Goal: Task Accomplishment & Management: Complete application form

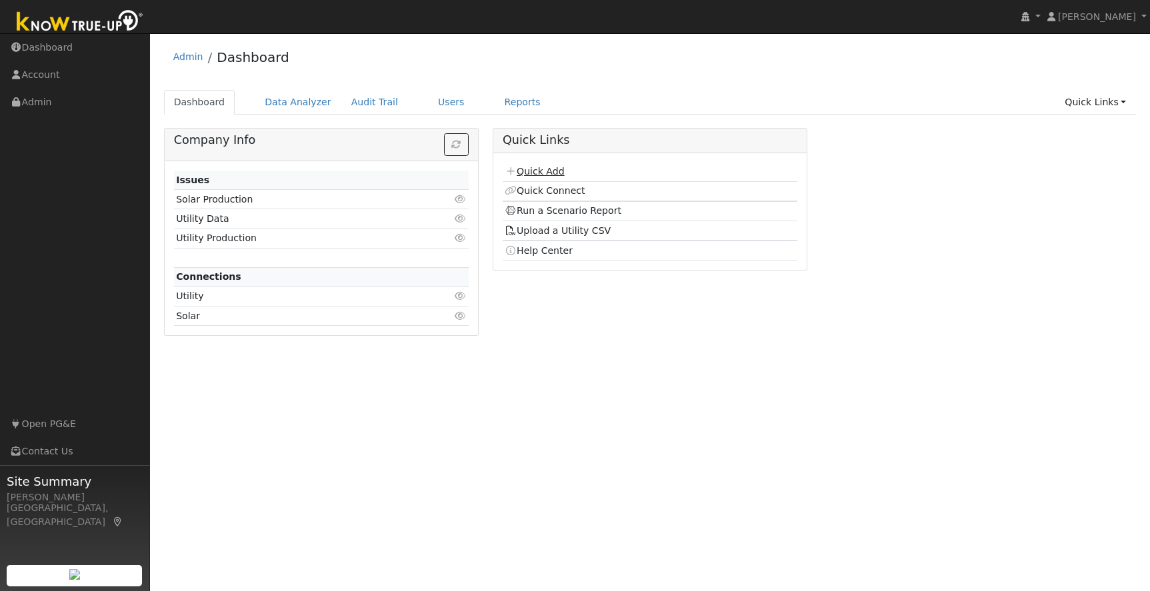
click at [556, 173] on link "Quick Add" at bounding box center [533, 171] width 59 height 11
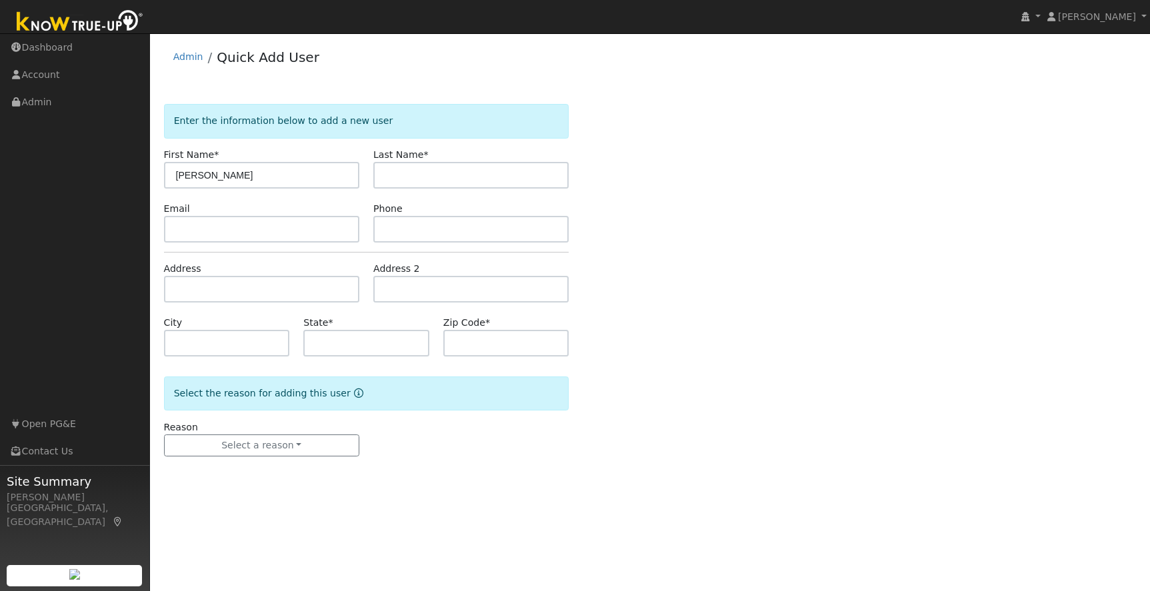
type input "[PERSON_NAME]"
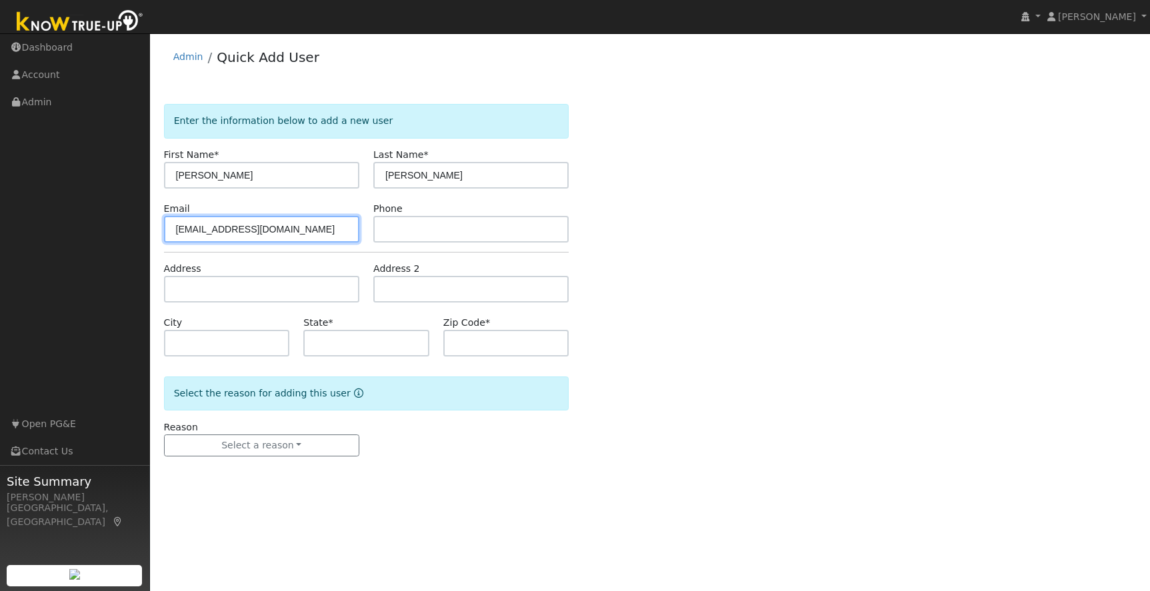
type input "[EMAIL_ADDRESS][DOMAIN_NAME]"
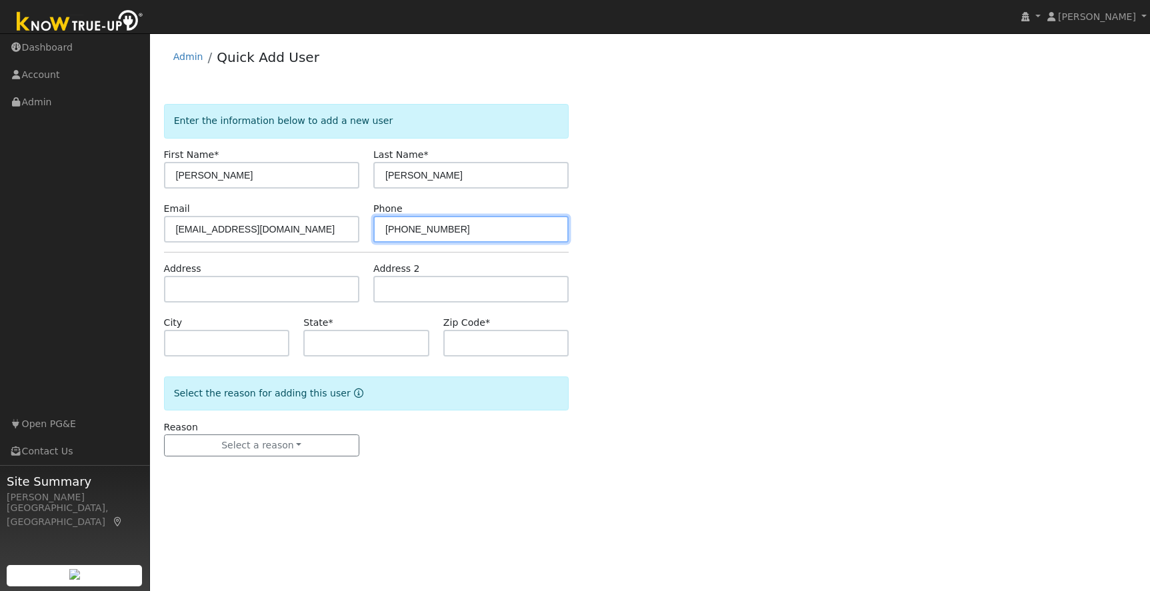
type input "[PHONE_NUMBER]"
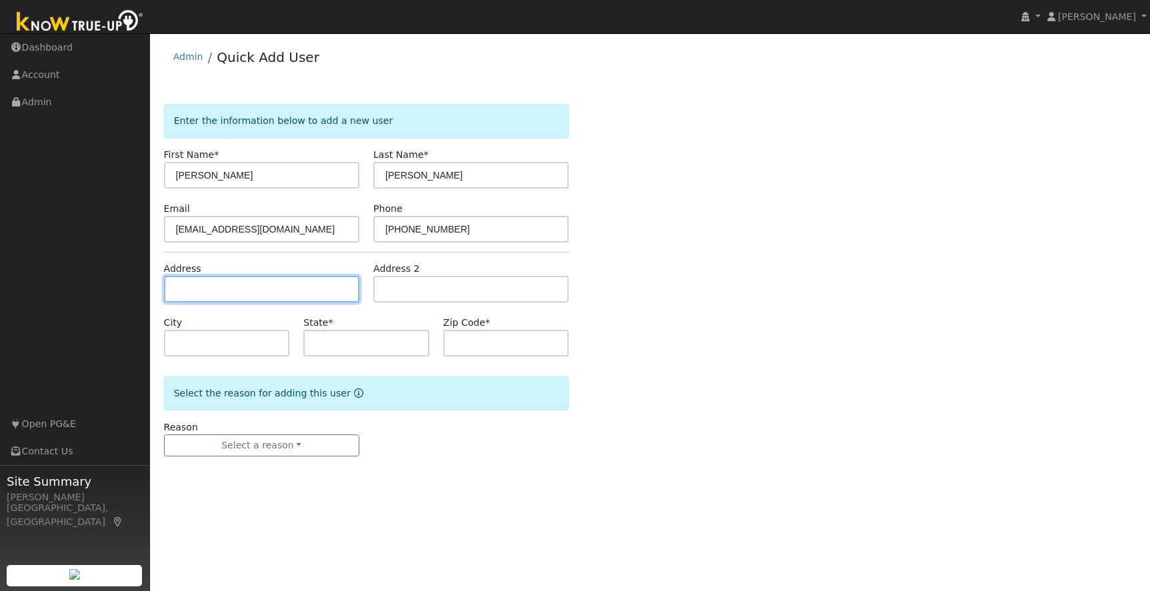
click at [208, 297] on input "text" at bounding box center [261, 289] width 195 height 27
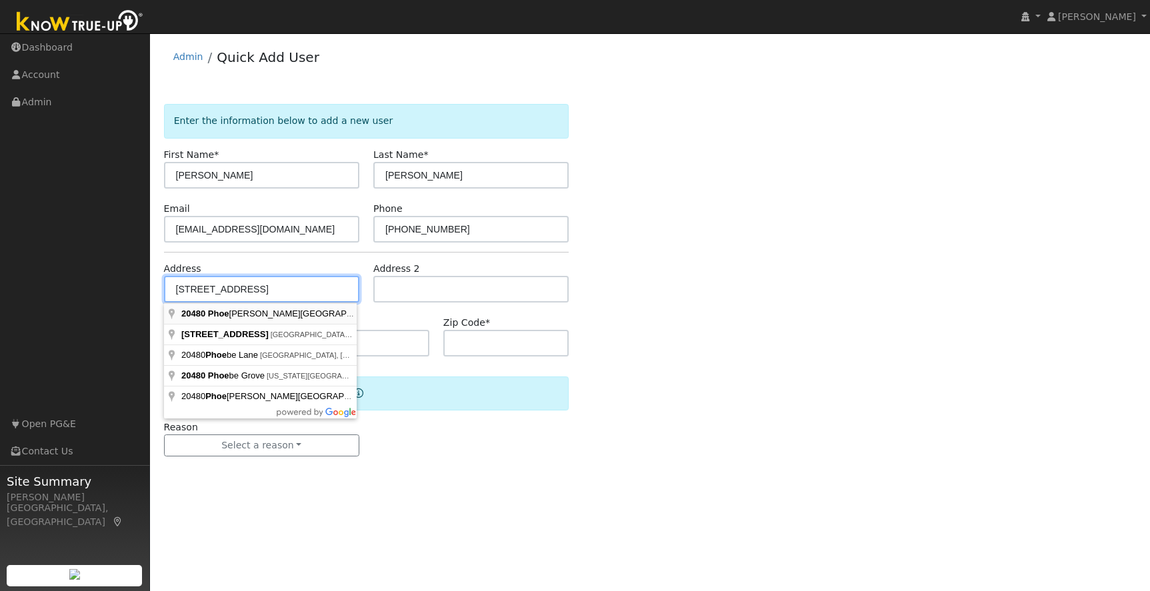
type input "[STREET_ADDRESS]"
type input "[GEOGRAPHIC_DATA]"
type input "CA"
type input "95370"
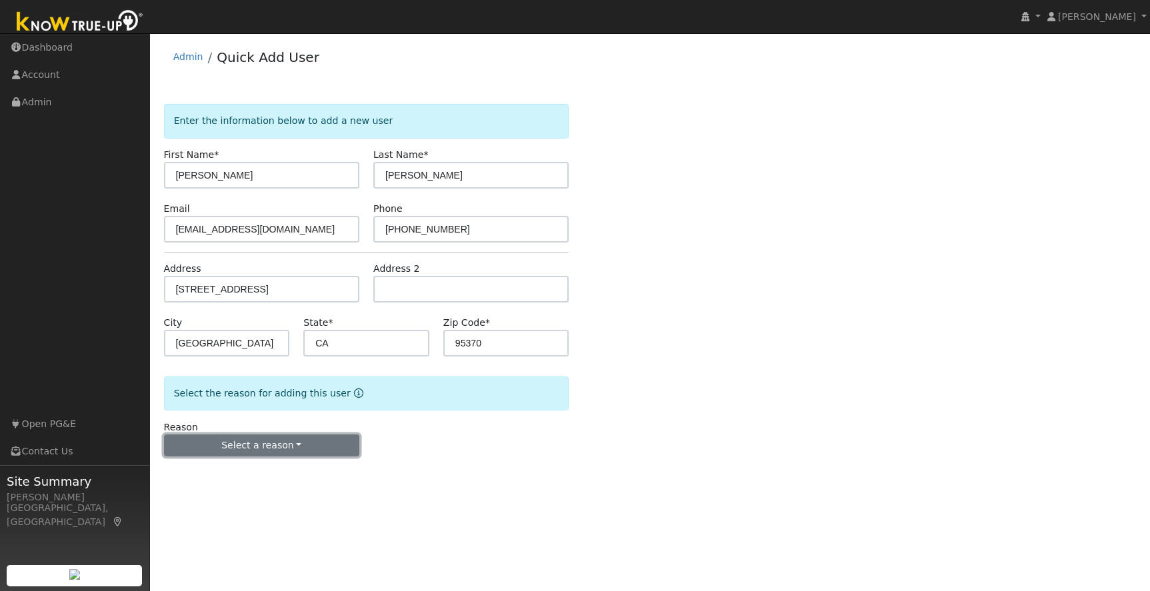
click at [229, 446] on button "Select a reason" at bounding box center [261, 445] width 195 height 23
click at [217, 474] on link "New lead" at bounding box center [238, 473] width 147 height 19
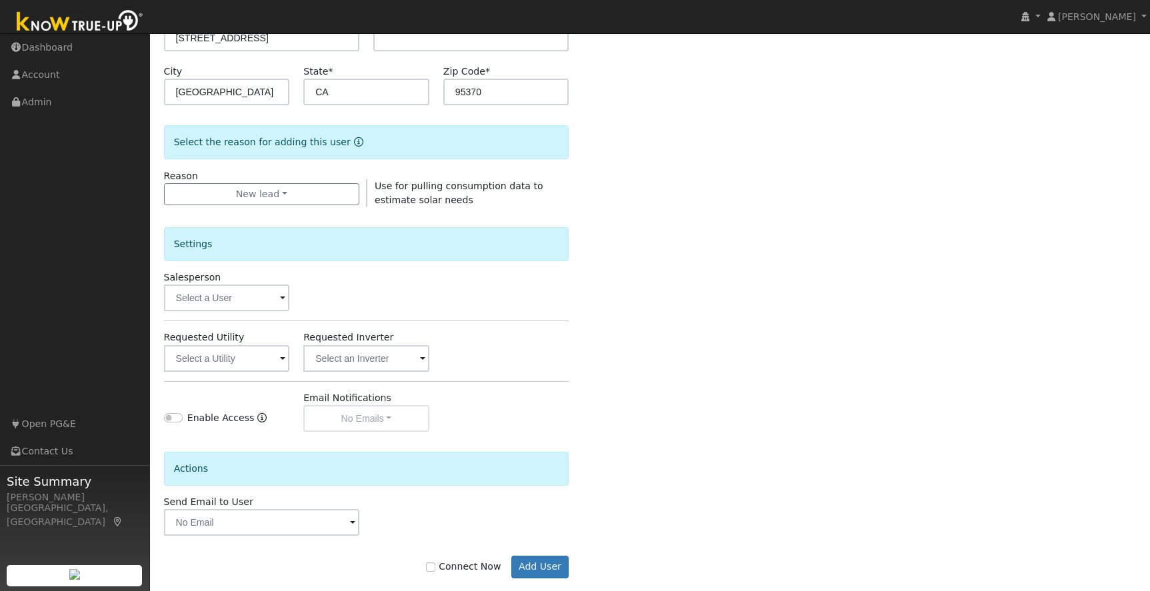
scroll to position [269, 0]
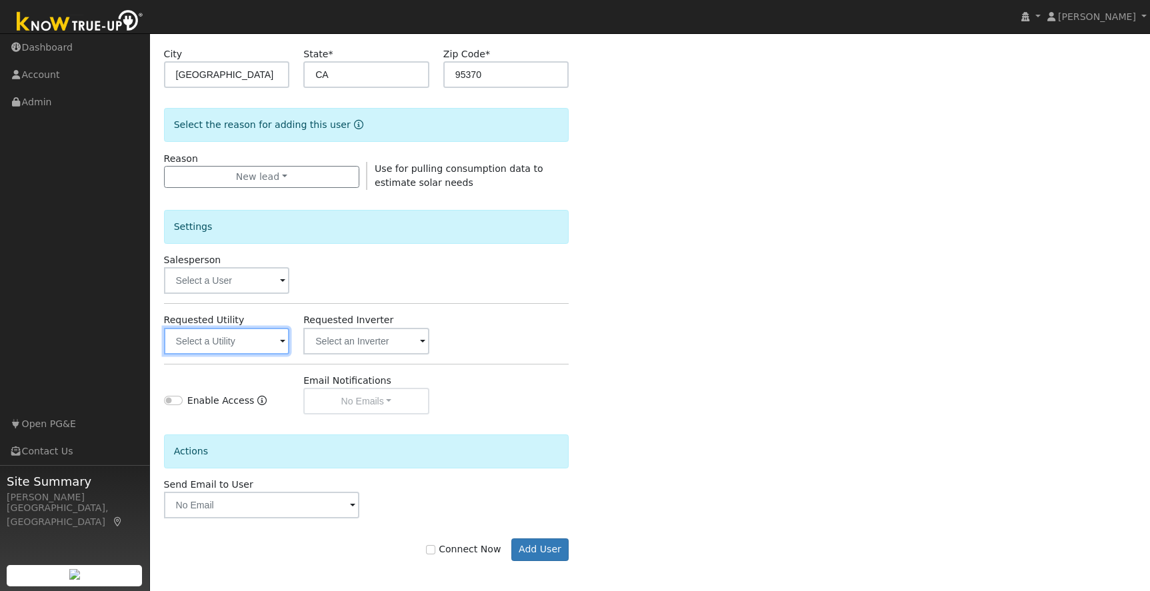
click at [205, 345] on input "text" at bounding box center [227, 341] width 126 height 27
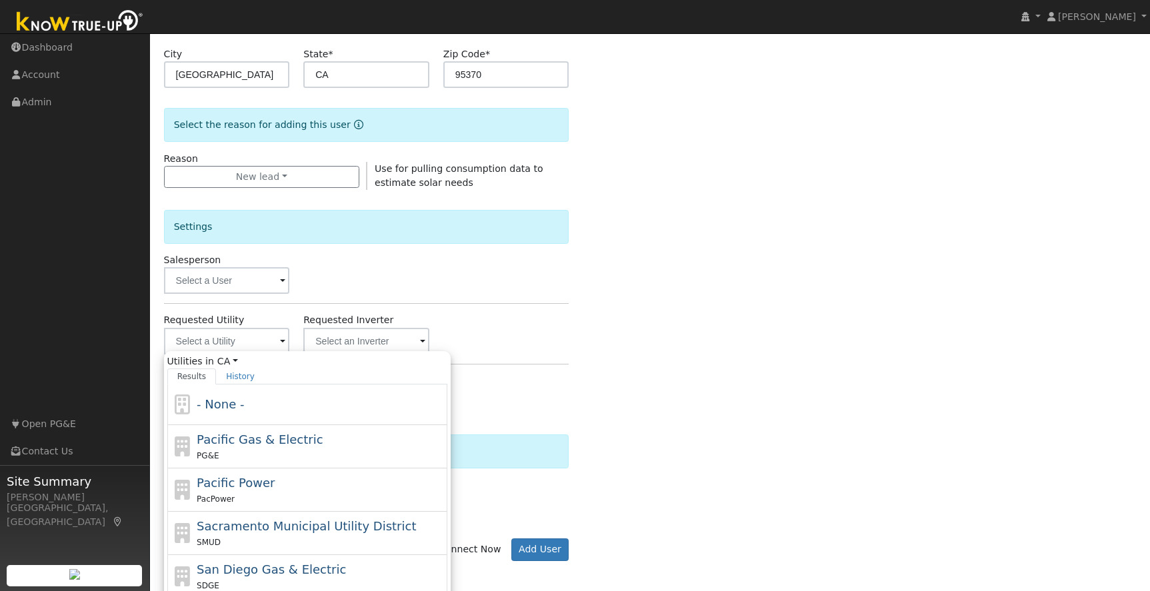
drag, startPoint x: 282, startPoint y: 454, endPoint x: 271, endPoint y: 453, distance: 10.7
click at [281, 454] on div "PG&E" at bounding box center [320, 455] width 247 height 14
type input "Pacific Gas & Electric"
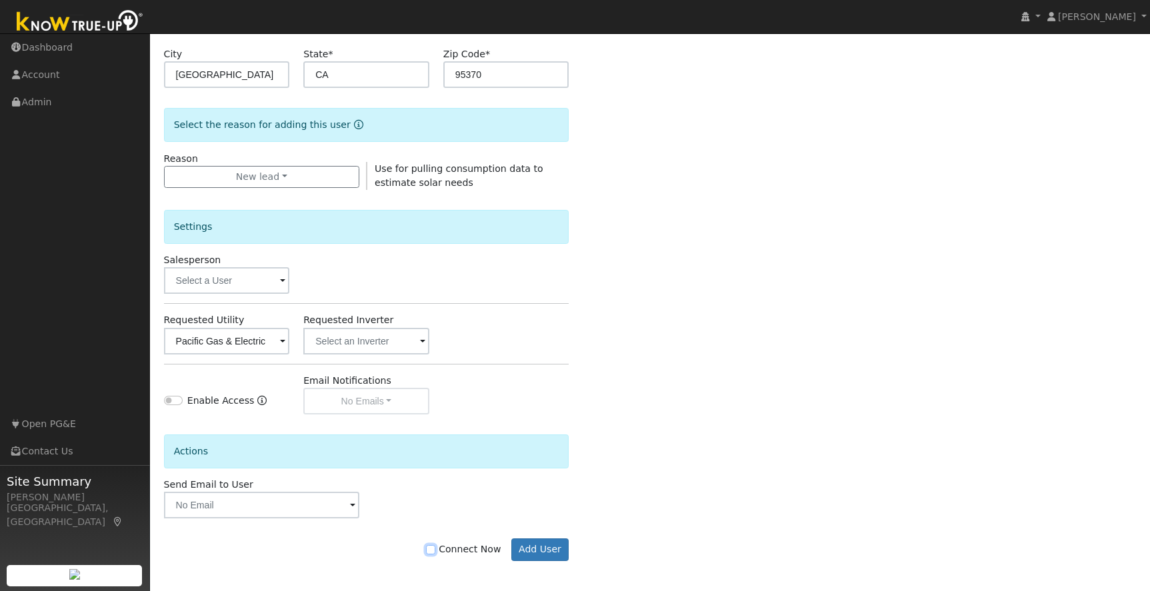
click at [435, 548] on input "Connect Now" at bounding box center [430, 549] width 9 height 9
checkbox input "true"
click at [531, 550] on button "Add User" at bounding box center [540, 549] width 58 height 23
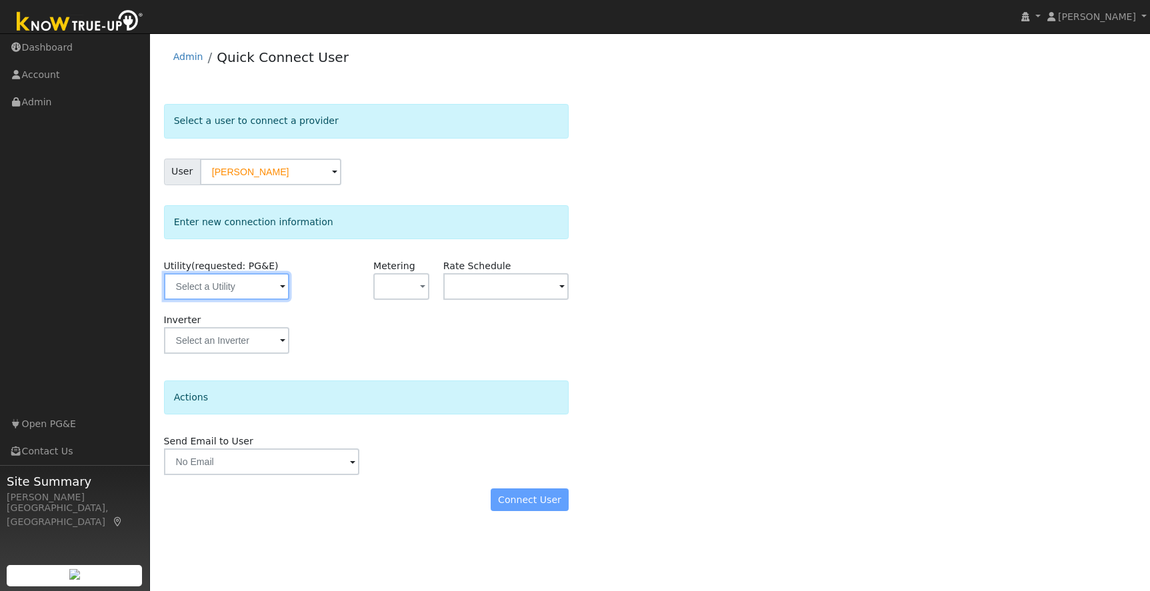
click at [274, 295] on input "text" at bounding box center [227, 286] width 126 height 27
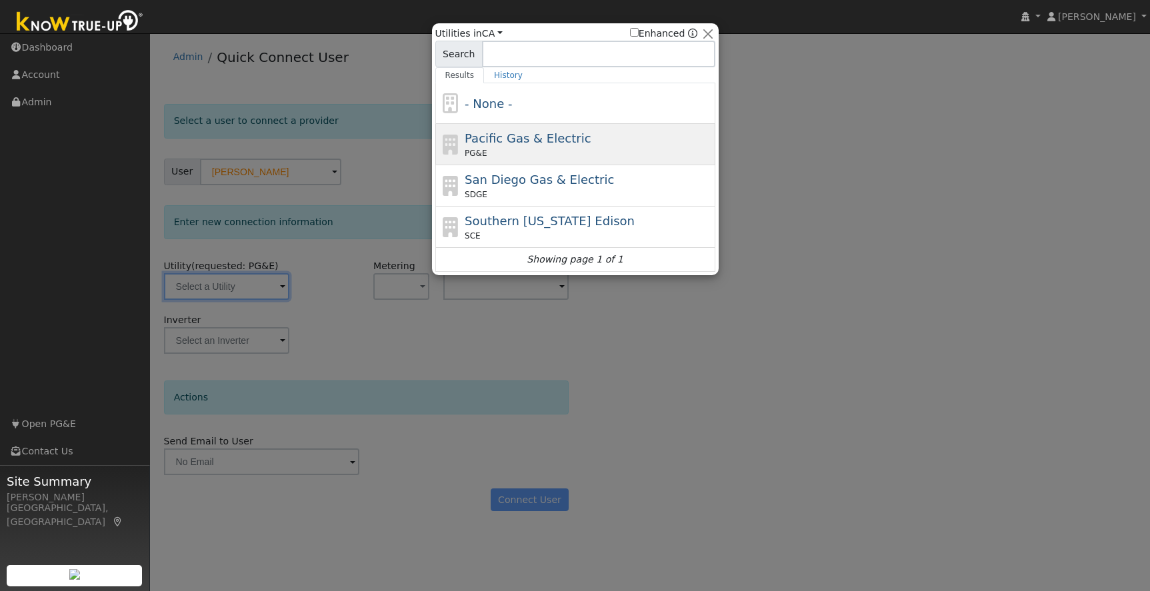
click at [578, 137] on div "Pacific Gas & Electric PG&E" at bounding box center [587, 144] width 247 height 30
type input "PG&E"
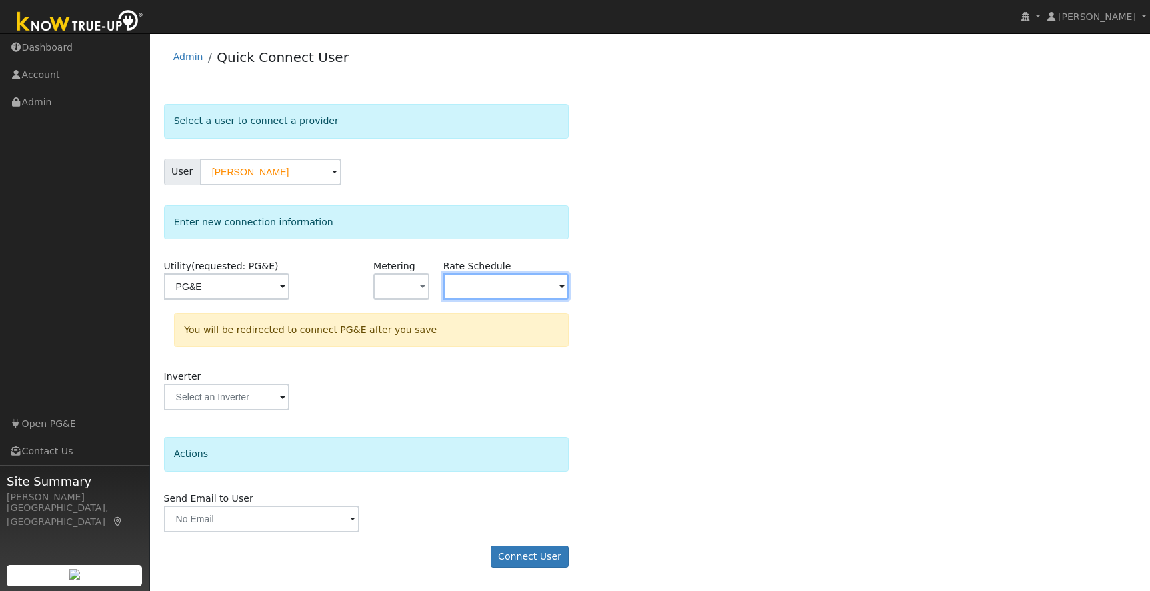
click at [522, 289] on input "text" at bounding box center [506, 286] width 126 height 27
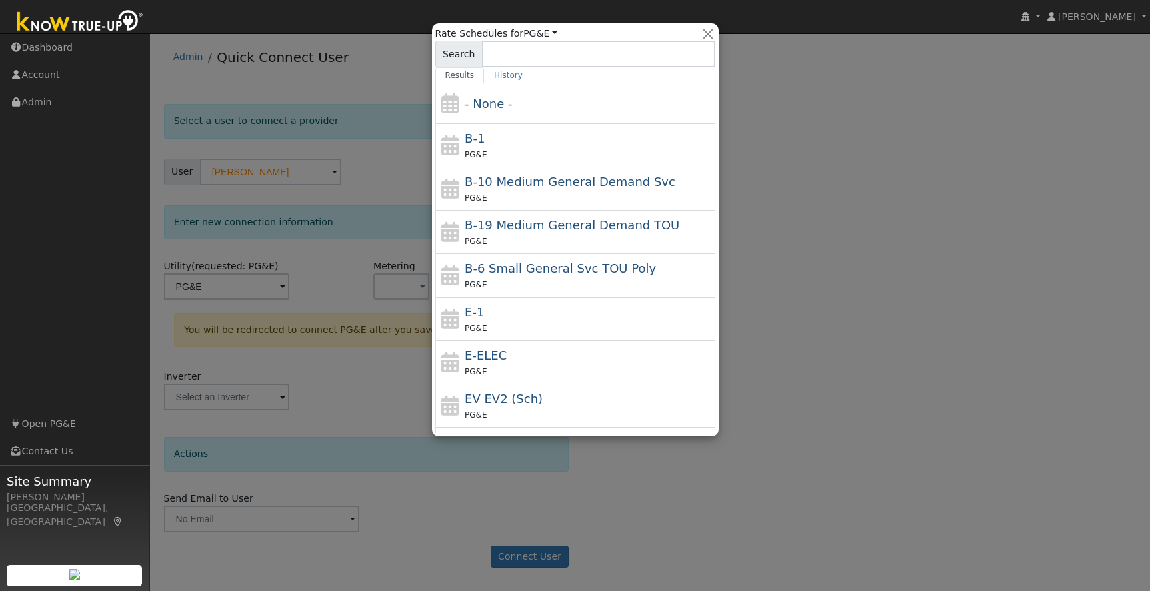
click at [571, 366] on div "PG&E" at bounding box center [587, 372] width 247 height 14
type input "E-ELEC"
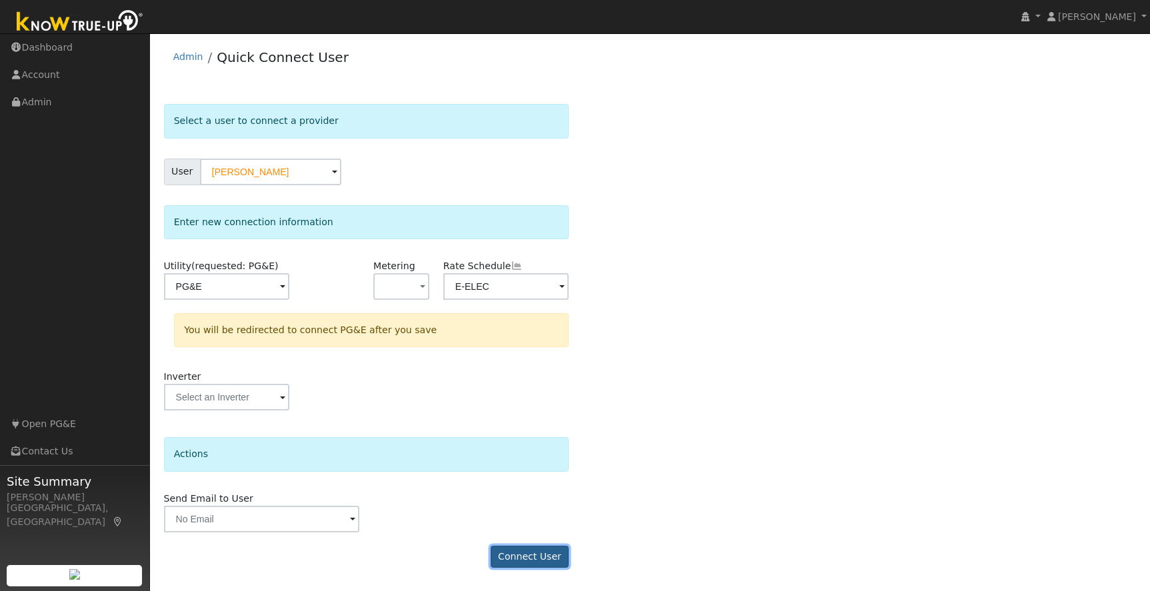
click at [547, 554] on button "Connect User" at bounding box center [529, 557] width 79 height 23
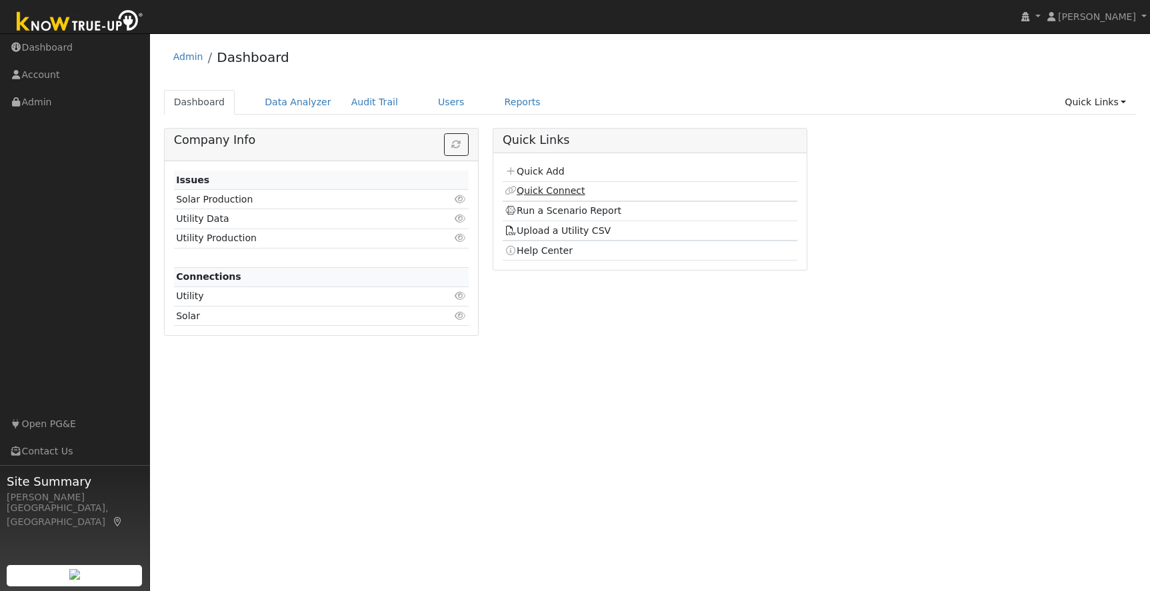
click at [544, 189] on link "Quick Connect" at bounding box center [544, 190] width 80 height 11
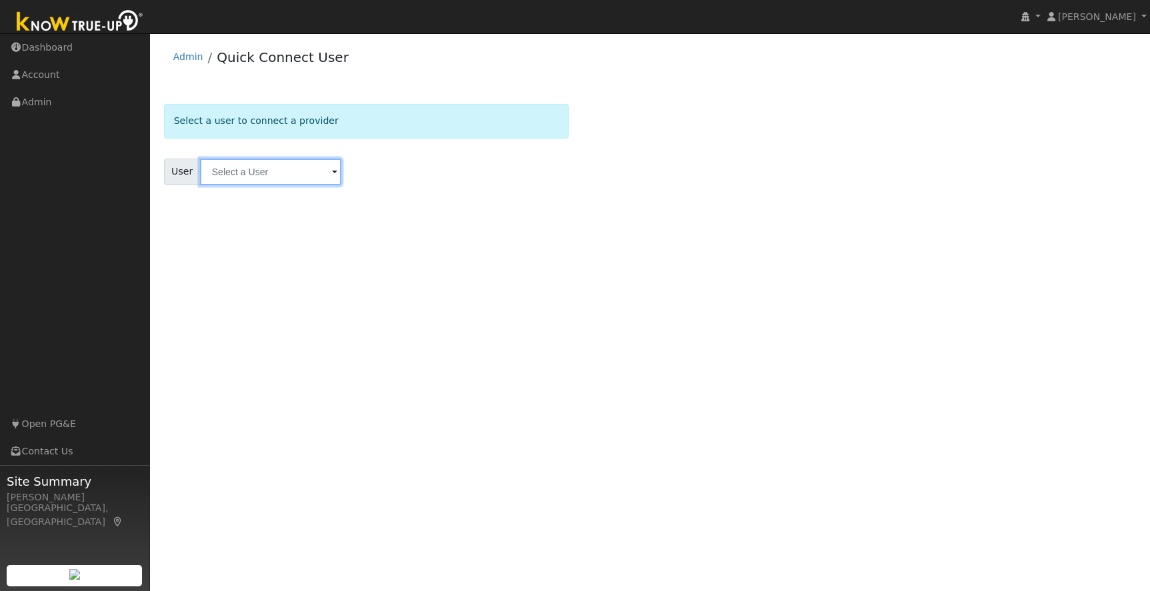
click at [241, 173] on input "text" at bounding box center [270, 172] width 141 height 27
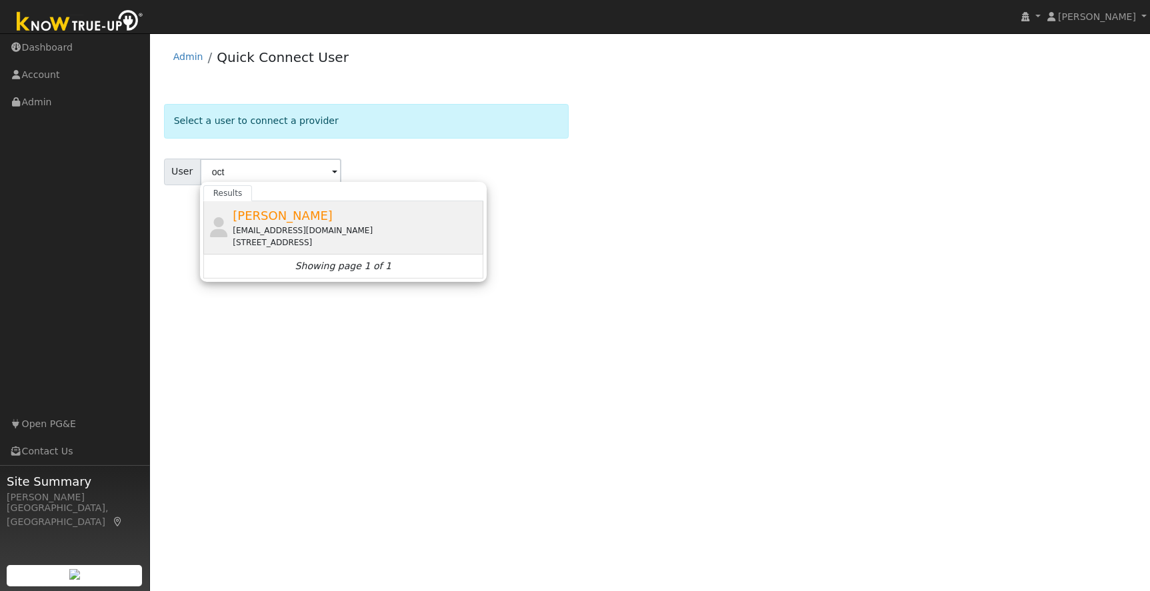
click at [410, 225] on div "[EMAIL_ADDRESS][DOMAIN_NAME]" at bounding box center [356, 231] width 247 height 12
type input "[PERSON_NAME]"
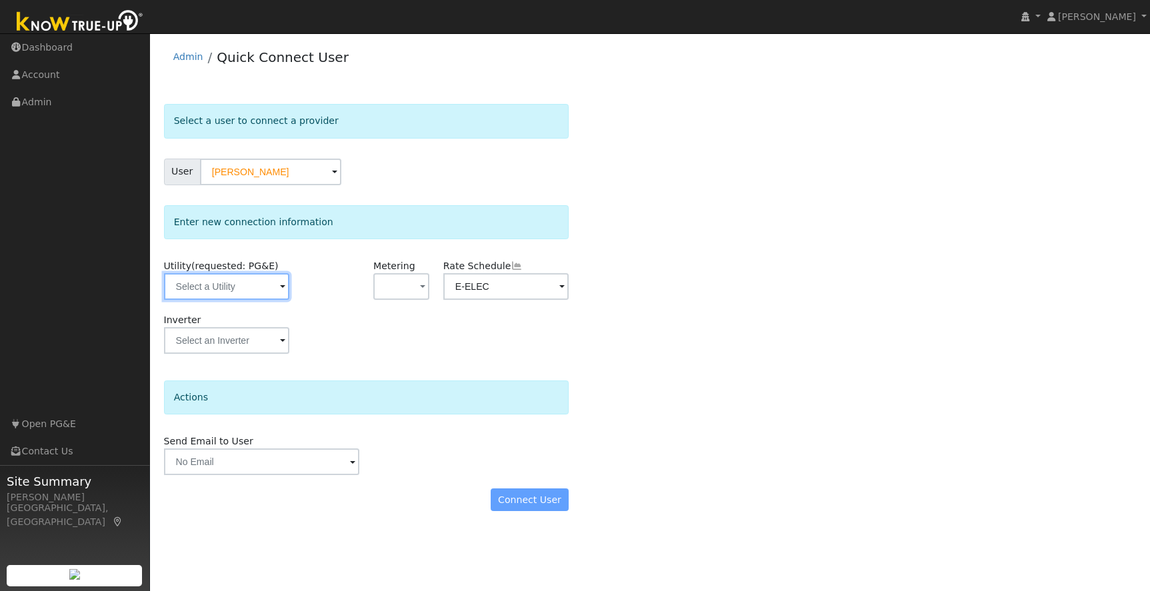
click at [255, 287] on input "text" at bounding box center [227, 286] width 126 height 27
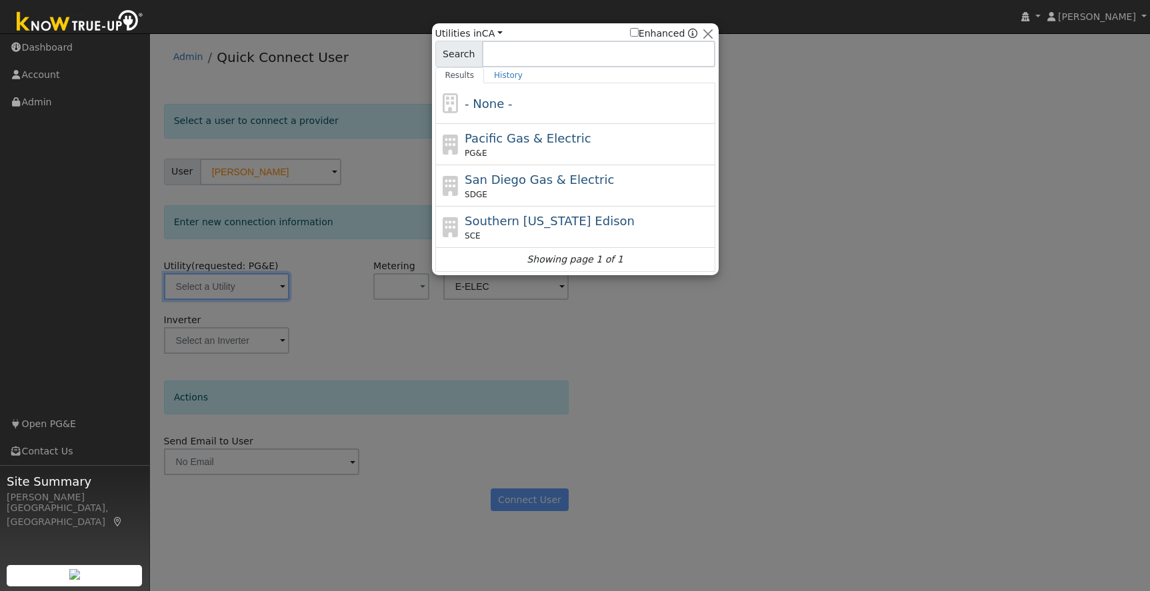
click at [636, 139] on div "Pacific Gas & Electric PG&E" at bounding box center [587, 144] width 247 height 30
type input "PG&E"
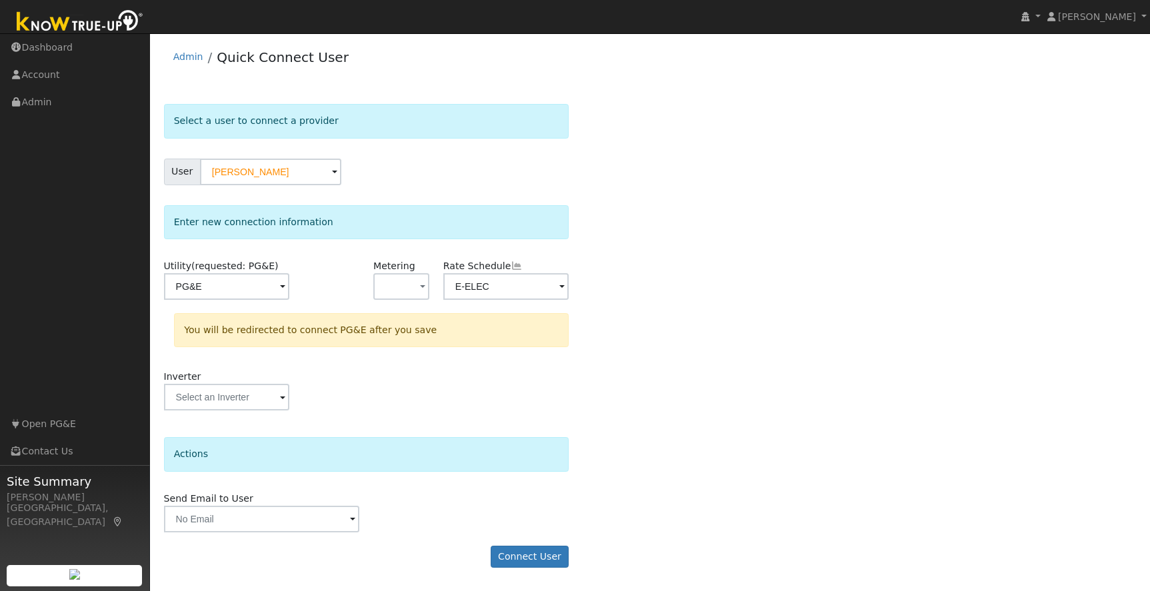
click at [644, 345] on div "Select a user to connect a provider User [PERSON_NAME] Account Default Account …" at bounding box center [650, 342] width 972 height 477
click at [527, 556] on button "Connect User" at bounding box center [529, 557] width 79 height 23
